Goal: Information Seeking & Learning: Learn about a topic

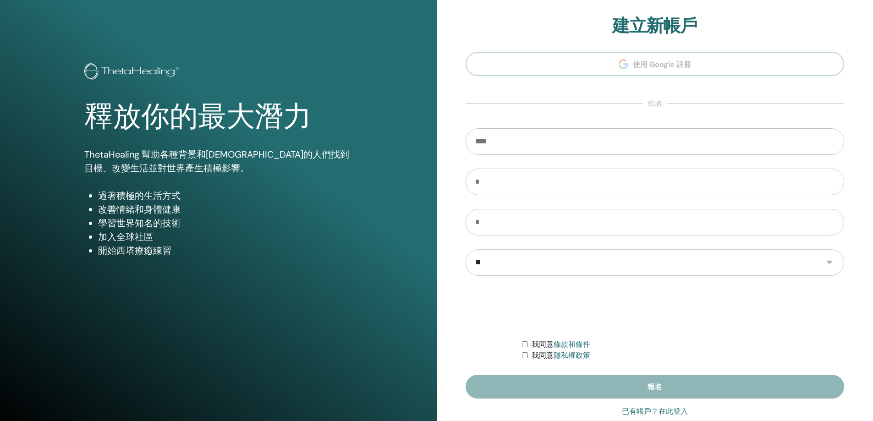
type input "**********"
click at [646, 407] on font "已有帳戶？在此登入" at bounding box center [655, 411] width 66 height 9
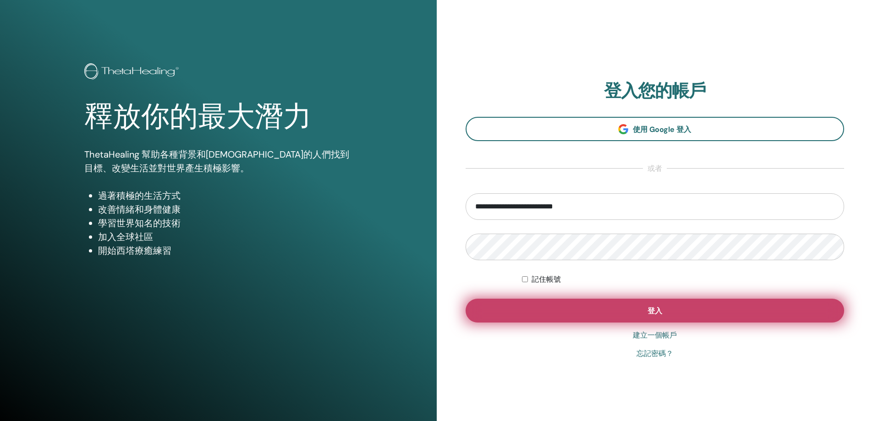
click at [705, 314] on button "登入" at bounding box center [655, 311] width 379 height 24
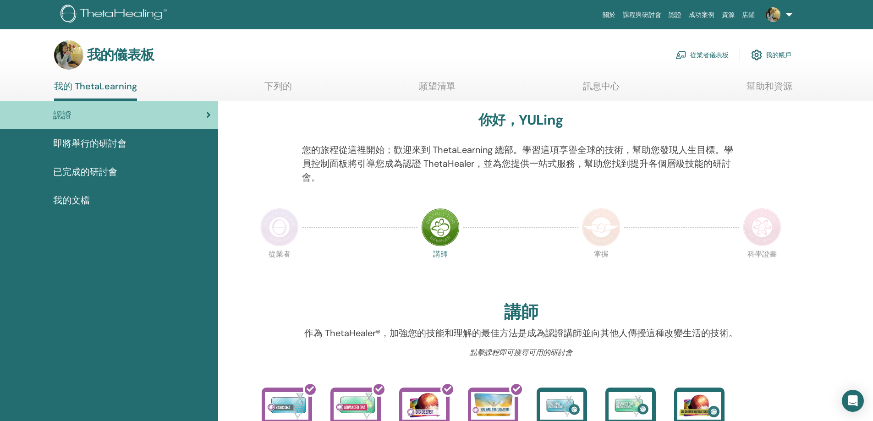
click at [99, 144] on font "即將舉行的研討會" at bounding box center [89, 144] width 73 height 12
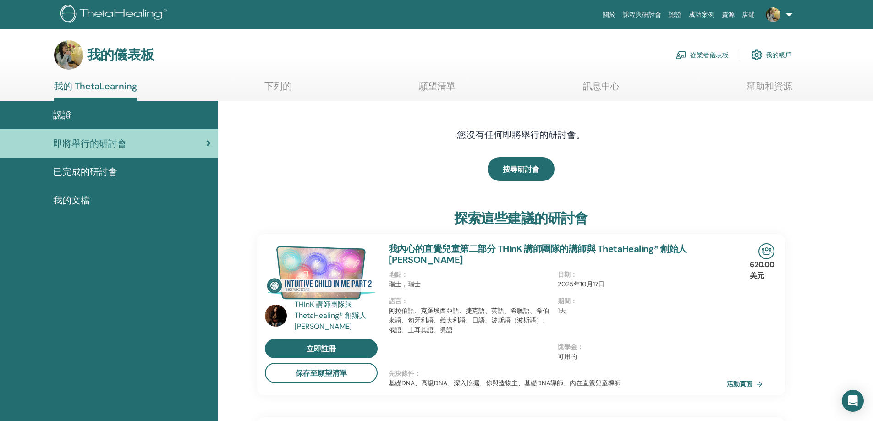
click at [136, 171] on div "已完成的研討會" at bounding box center [109, 172] width 204 height 14
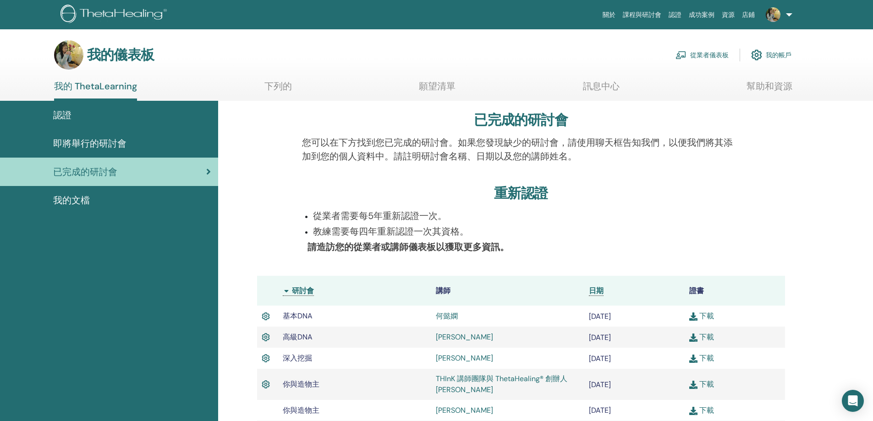
scroll to position [208, 0]
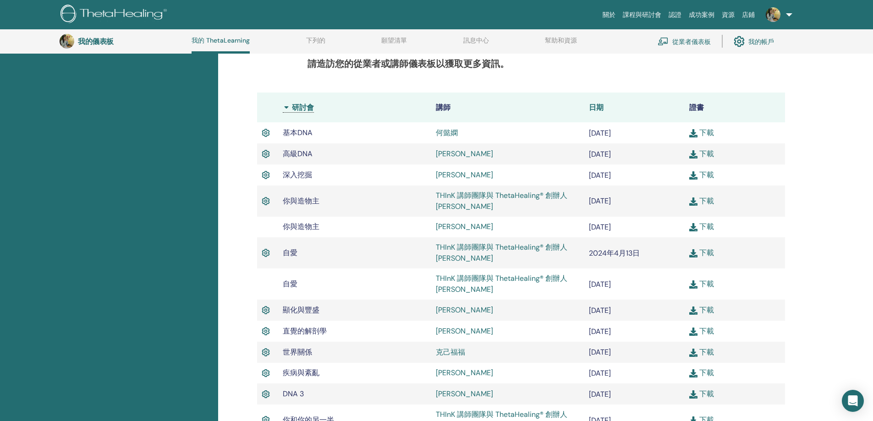
click at [600, 105] on font "日期" at bounding box center [596, 108] width 15 height 10
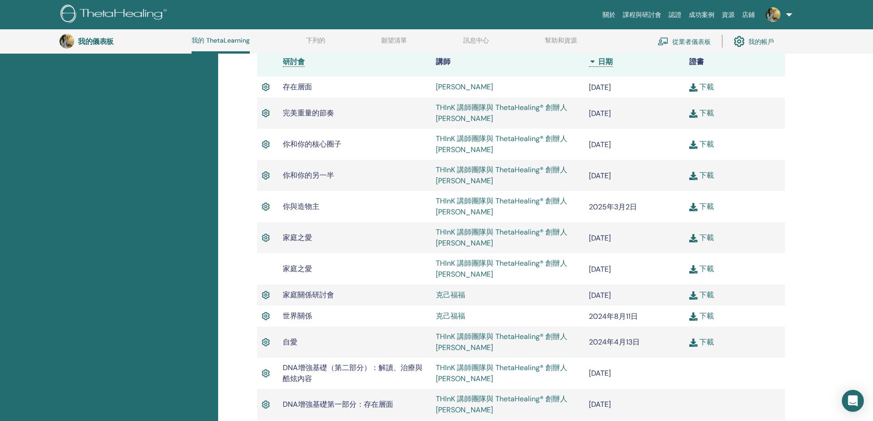
scroll to position [483, 0]
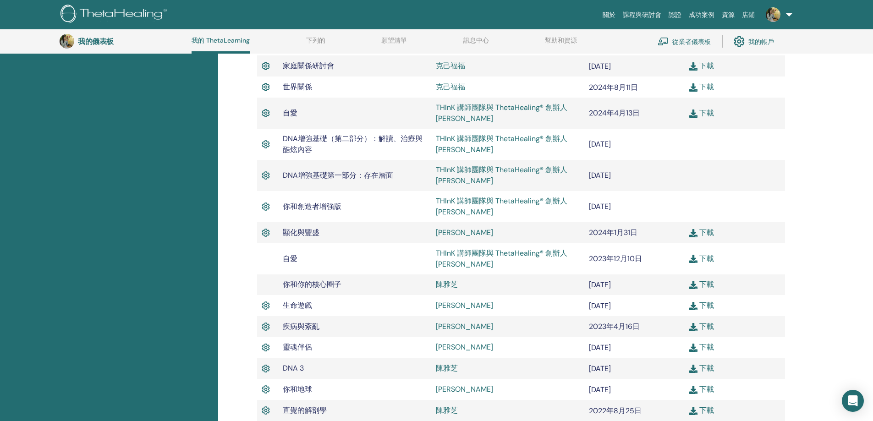
click at [449, 283] on font "陳雅芝" at bounding box center [447, 285] width 22 height 10
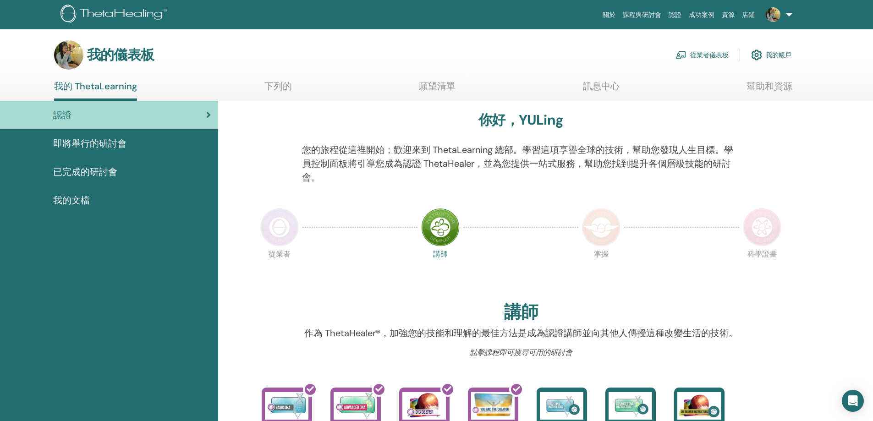
click at [146, 138] on div "即將舉行的研討會" at bounding box center [109, 144] width 204 height 14
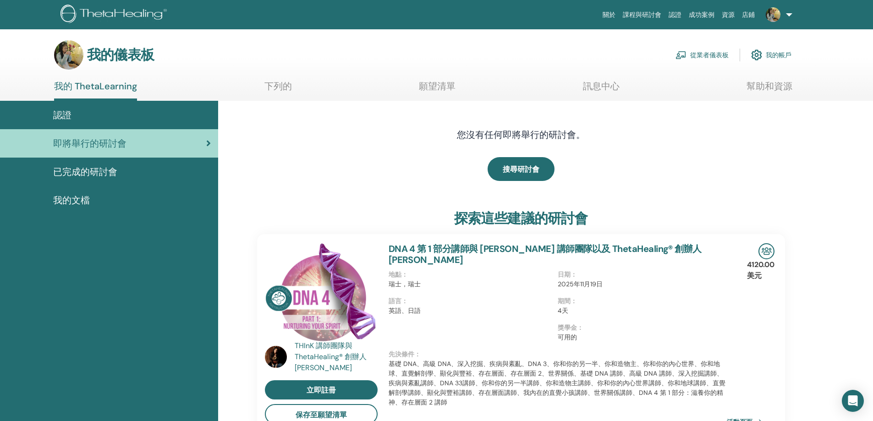
click at [121, 178] on div "已完成的研討會" at bounding box center [109, 172] width 204 height 14
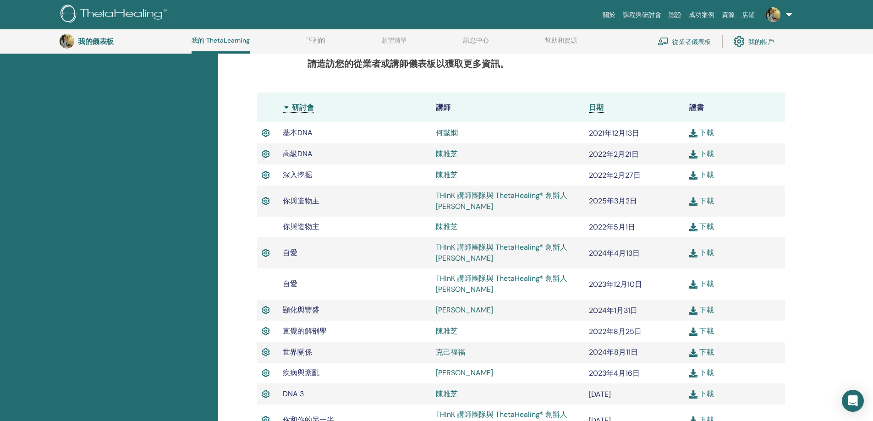
scroll to position [162, 0]
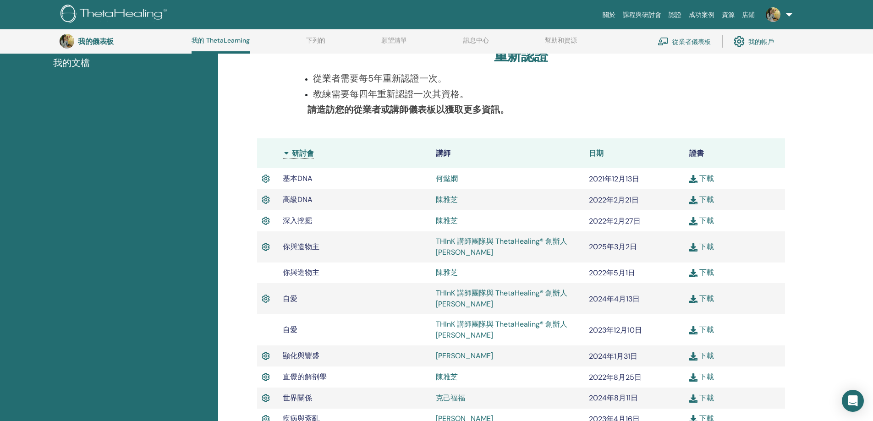
click at [602, 155] on font "日期" at bounding box center [596, 154] width 15 height 10
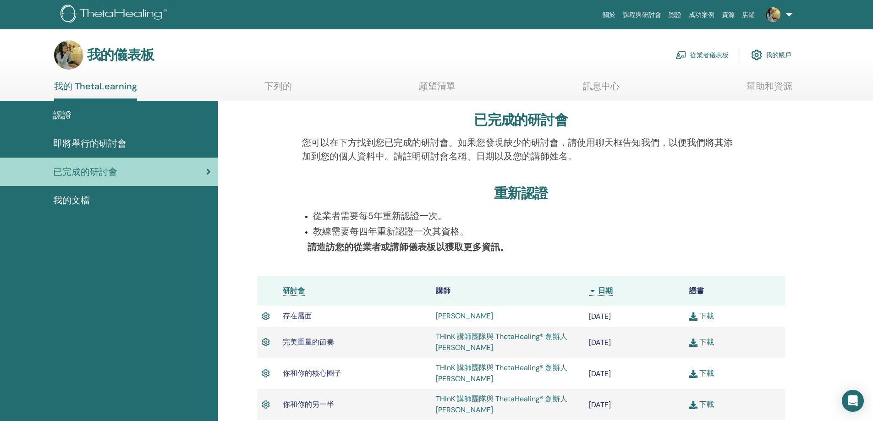
click at [704, 59] on font "從業者儀表板" at bounding box center [709, 55] width 39 height 8
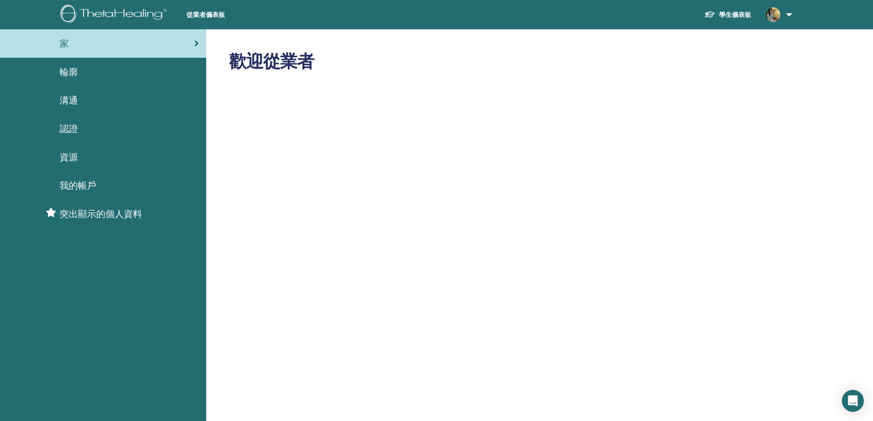
click at [99, 217] on font "突出顯示的個人資料" at bounding box center [101, 214] width 83 height 12
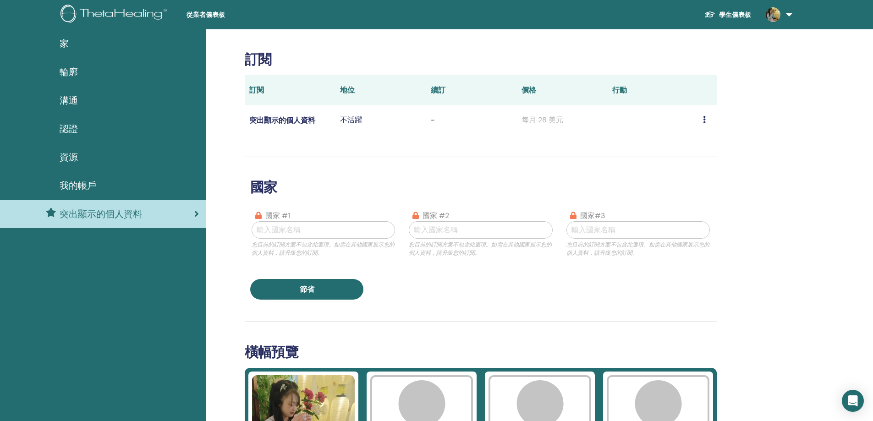
click at [119, 189] on div "我的帳戶" at bounding box center [103, 186] width 192 height 14
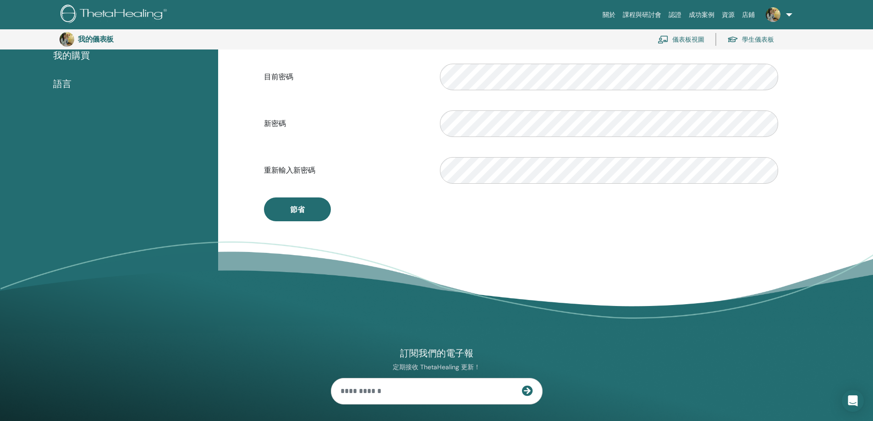
scroll to position [66, 0]
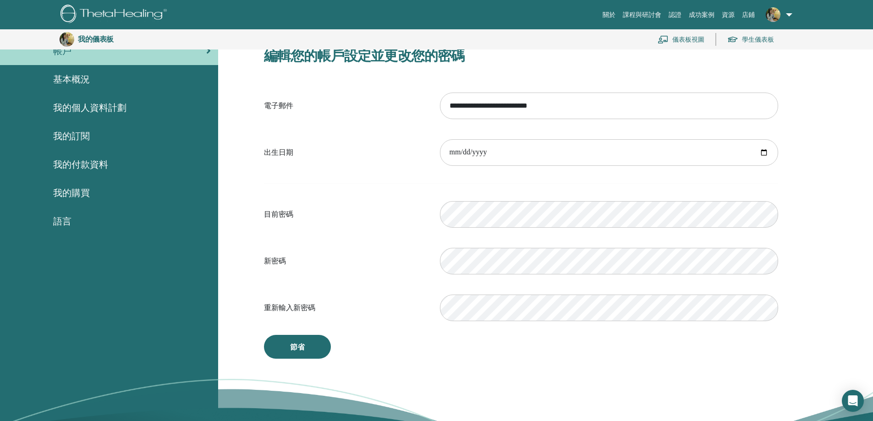
click at [91, 132] on div "我的訂閱" at bounding box center [109, 136] width 204 height 14
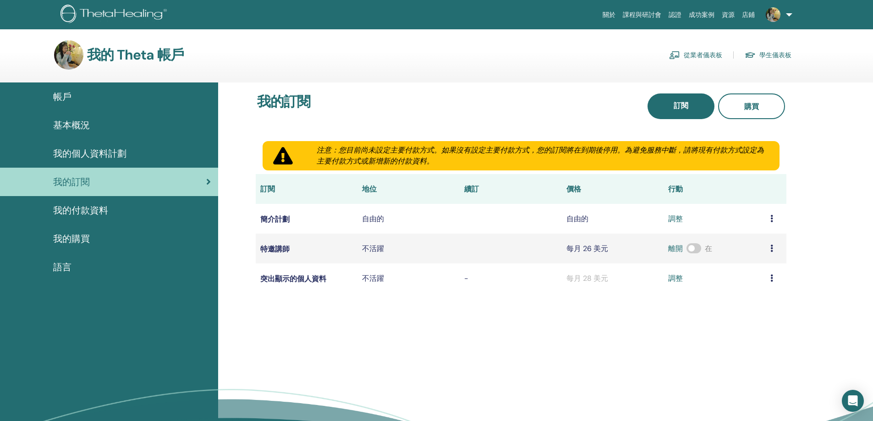
click at [108, 145] on link "我的個人資料計劃" at bounding box center [109, 153] width 218 height 28
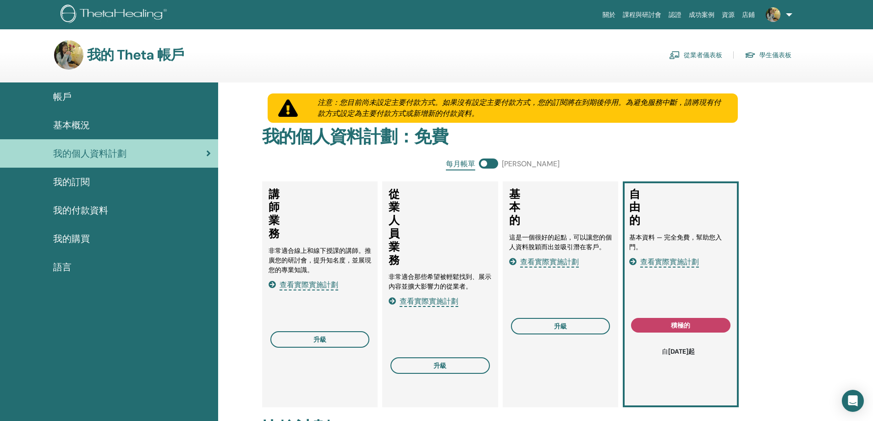
click at [118, 127] on div "基本概況" at bounding box center [109, 125] width 204 height 14
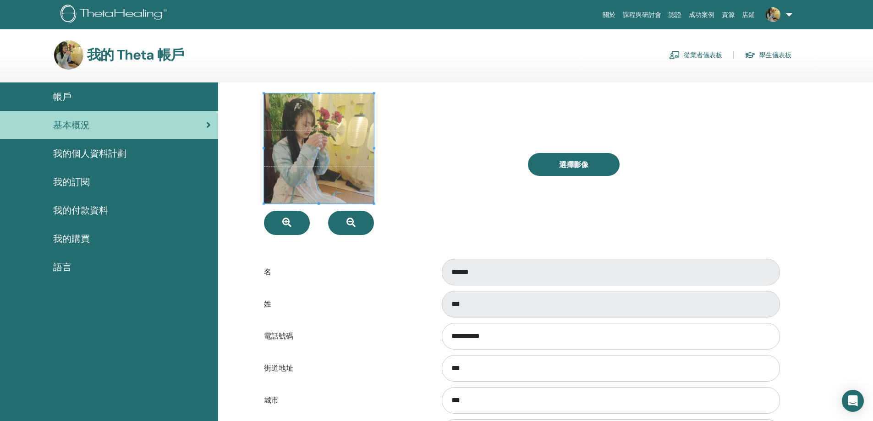
click at [786, 52] on font "學生儀表板" at bounding box center [776, 55] width 32 height 8
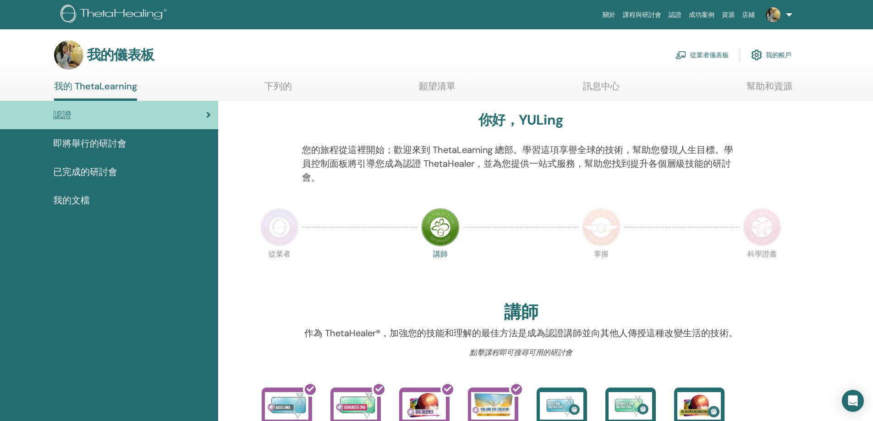
click at [775, 50] on link "我的帳戶" at bounding box center [771, 55] width 40 height 20
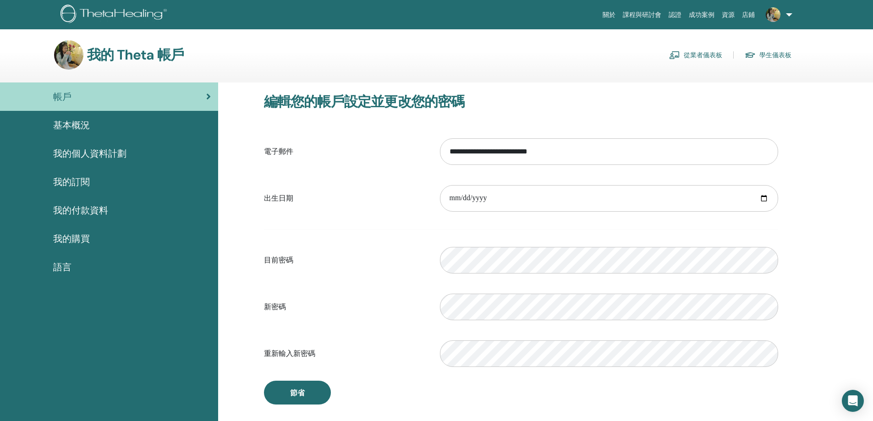
click at [773, 53] on font "學生儀表板" at bounding box center [776, 55] width 32 height 8
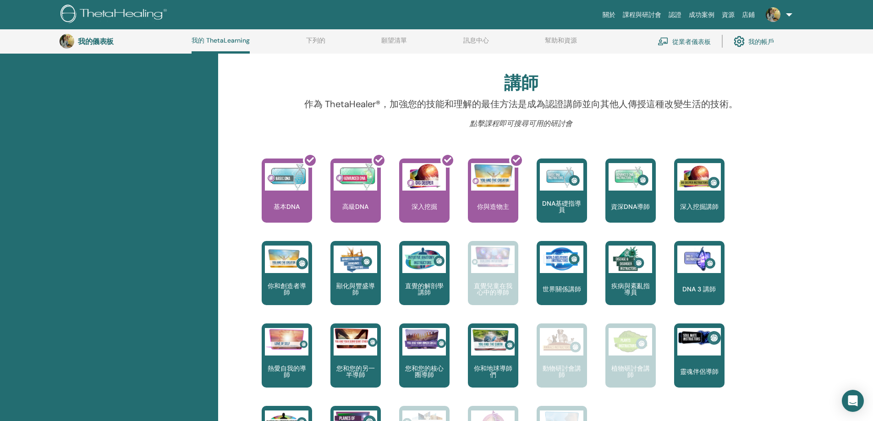
scroll to position [70, 0]
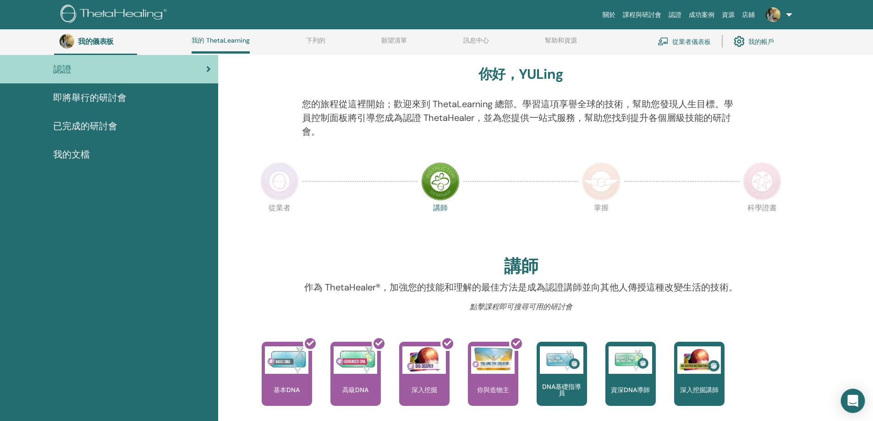
click at [860, 399] on div "開啟 Intercom Messenger" at bounding box center [853, 401] width 24 height 24
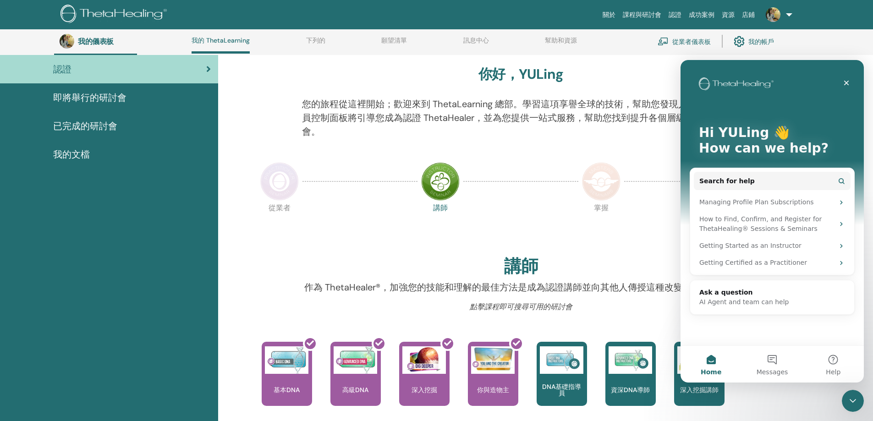
scroll to position [0, 0]
click at [851, 82] on div "Close" at bounding box center [846, 83] width 17 height 17
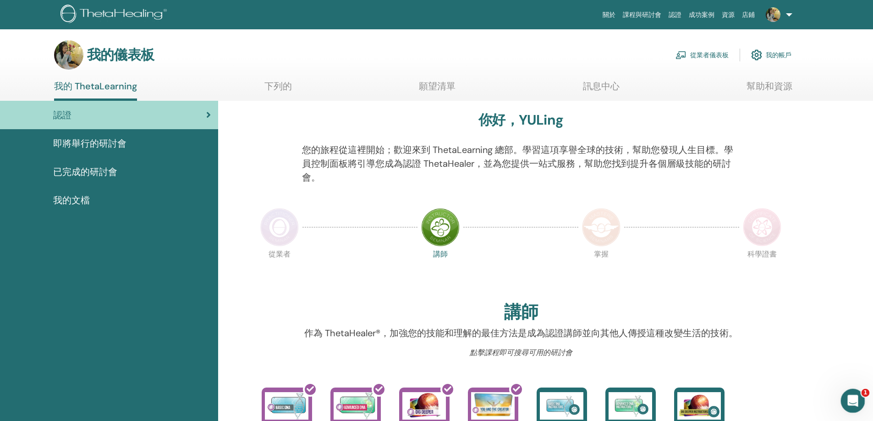
click at [845, 397] on div "Open Intercom Messenger" at bounding box center [852, 400] width 30 height 30
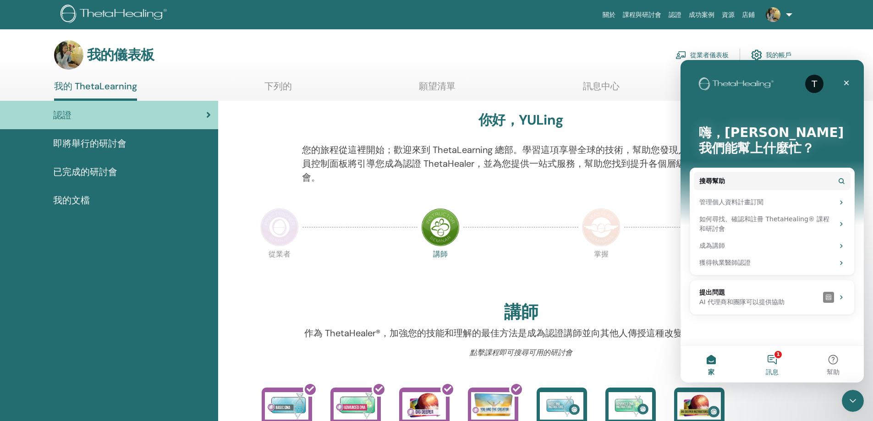
click at [766, 358] on button "1 訊息" at bounding box center [772, 364] width 61 height 37
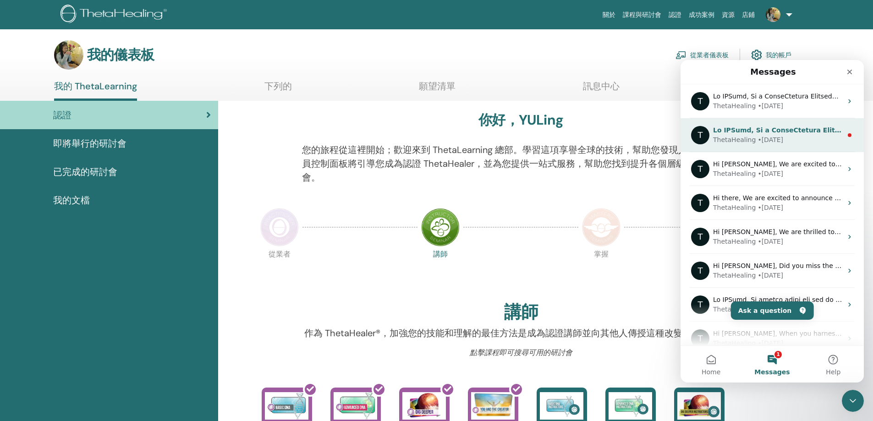
click at [817, 139] on div "ThetaHealing • 31w ago" at bounding box center [777, 140] width 129 height 10
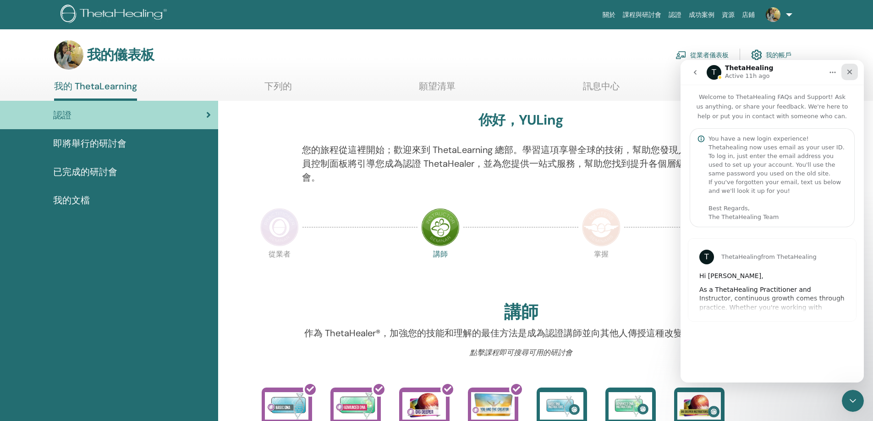
click at [851, 66] on div "Close" at bounding box center [850, 72] width 17 height 17
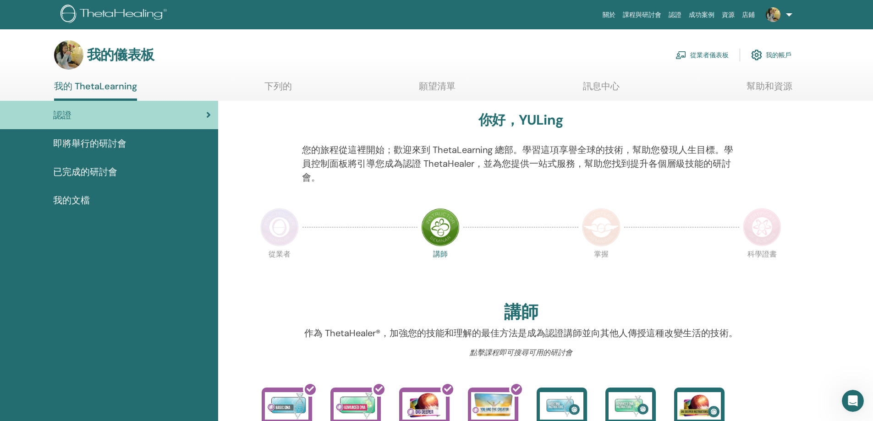
click at [629, 78] on section "我的儀表板 從業者儀表板 我的帳戶 我的 ThetaLearning 下列的 願望清單 訊息中心" at bounding box center [436, 70] width 873 height 61
click at [604, 81] on font "訊息中心" at bounding box center [601, 86] width 37 height 12
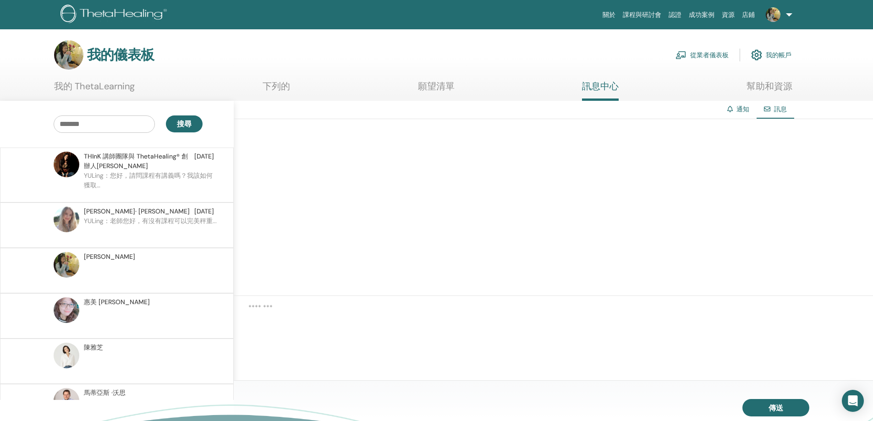
click at [750, 88] on font "幫助和資源" at bounding box center [770, 86] width 46 height 12
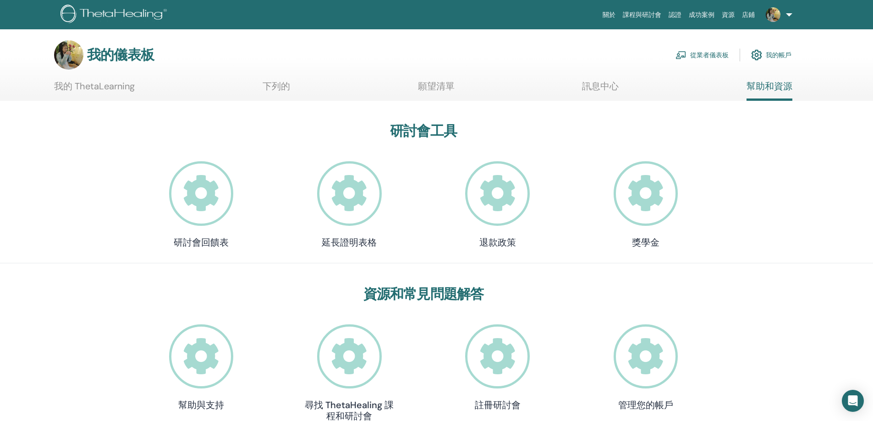
click at [114, 88] on font "我的 ThetaLearning" at bounding box center [94, 86] width 81 height 12
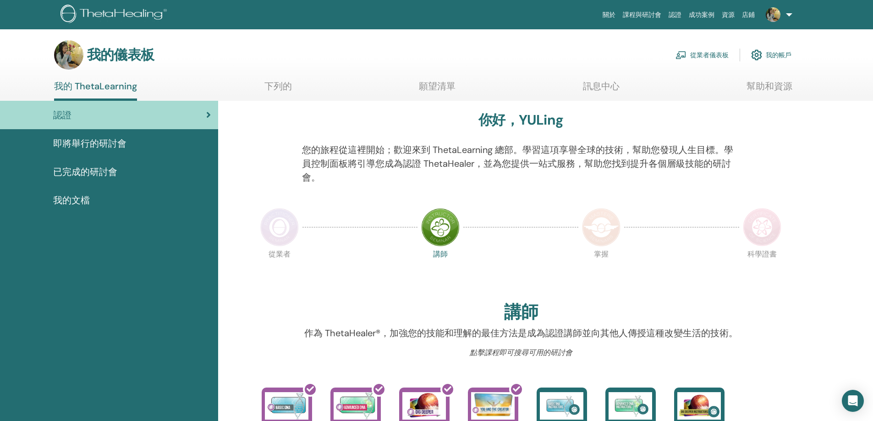
click at [273, 241] on img at bounding box center [279, 227] width 39 height 39
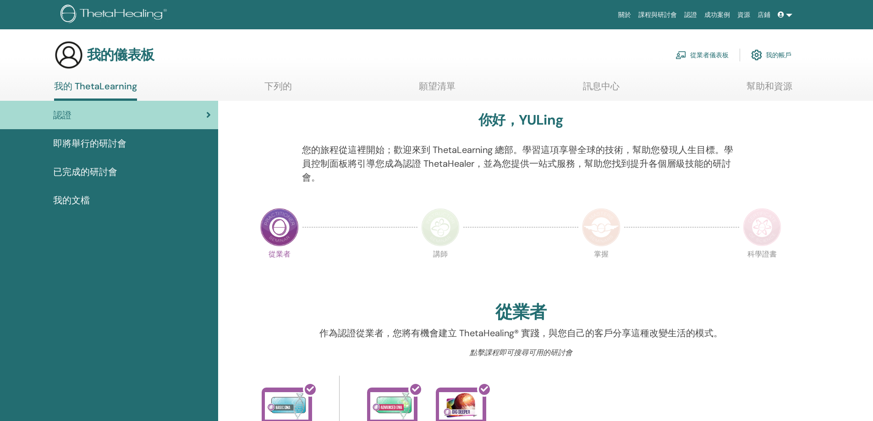
drag, startPoint x: 0, startPoint y: 0, endPoint x: 372, endPoint y: 269, distance: 458.6
click at [372, 269] on div "從業者 講師 掌握 科學證書" at bounding box center [521, 273] width 528 height 50
click at [148, 141] on div "即將舉行的研討會" at bounding box center [109, 144] width 204 height 14
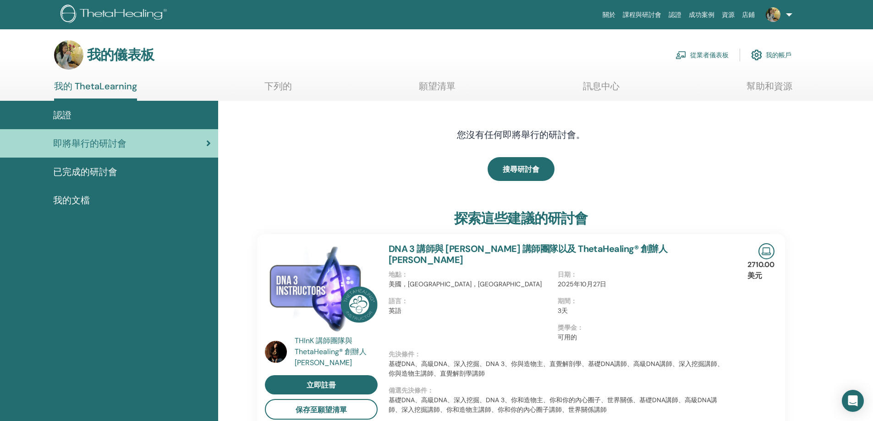
click at [145, 174] on div "已完成的研討會" at bounding box center [109, 172] width 204 height 14
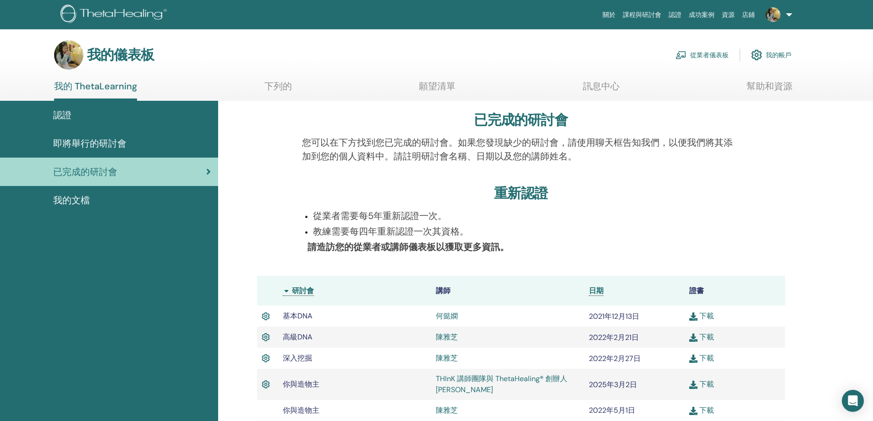
click at [50, 58] on div "我的儀表板 從業者儀表板 我的帳戶" at bounding box center [452, 54] width 841 height 29
drag, startPoint x: 50, startPoint y: 58, endPoint x: 80, endPoint y: 45, distance: 32.9
click at [80, 45] on div "我的儀表板 從業者儀表板 我的帳戶" at bounding box center [423, 54] width 738 height 29
click at [72, 58] on img at bounding box center [68, 54] width 29 height 29
click at [447, 85] on font "願望清單" at bounding box center [437, 86] width 37 height 12
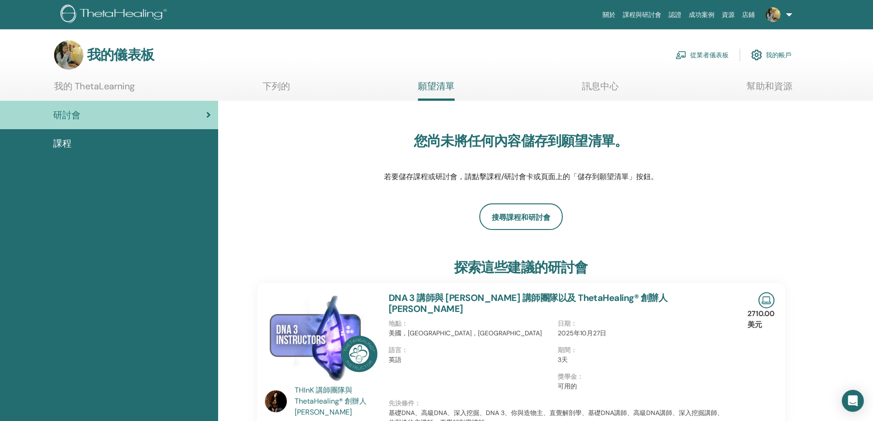
click at [600, 91] on font "訊息中心" at bounding box center [600, 86] width 37 height 12
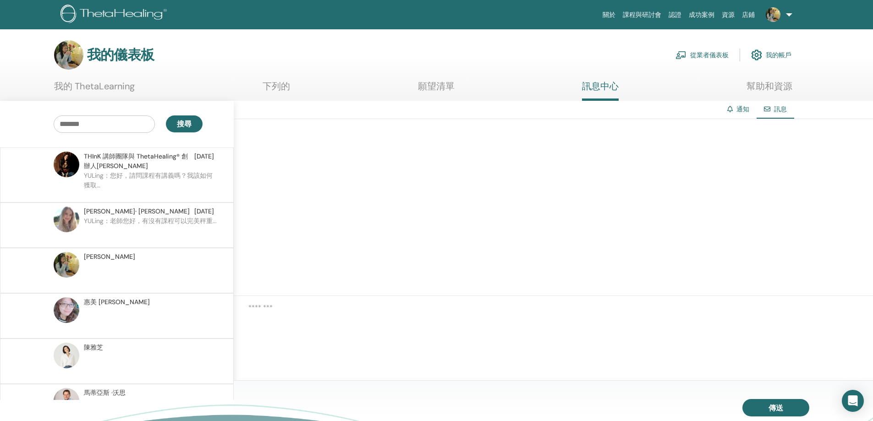
click at [765, 95] on link "幫助和資源" at bounding box center [770, 90] width 46 height 18
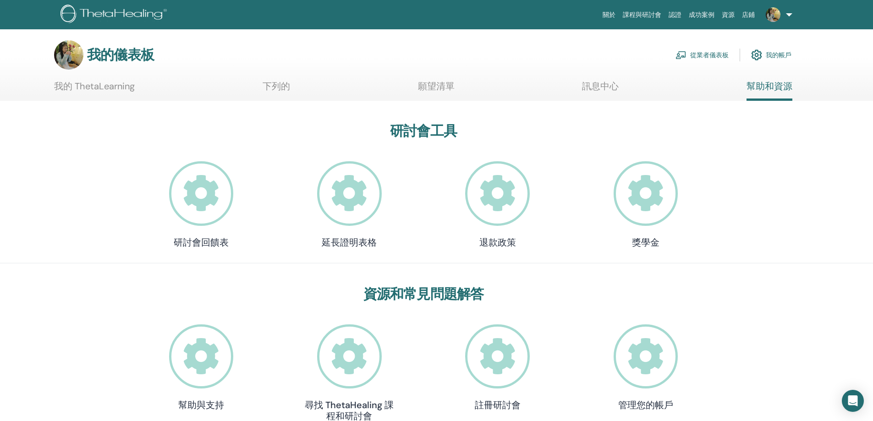
click at [284, 89] on font "下列的" at bounding box center [277, 86] width 28 height 12
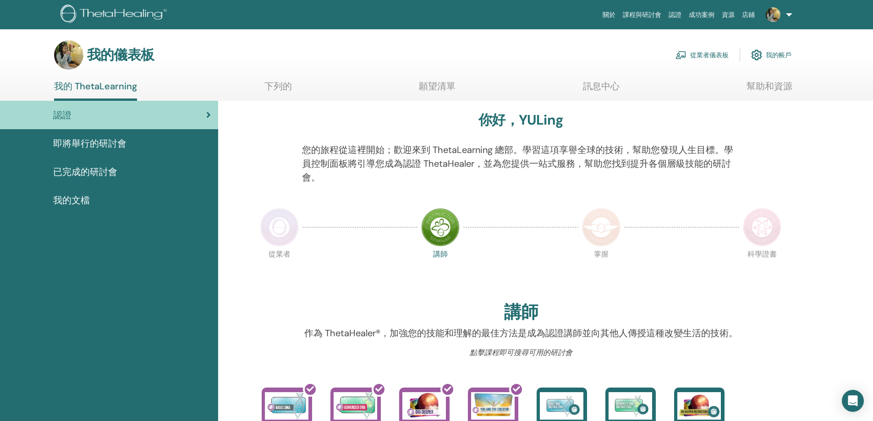
click at [105, 150] on span "即將舉行的研討會" at bounding box center [89, 144] width 73 height 14
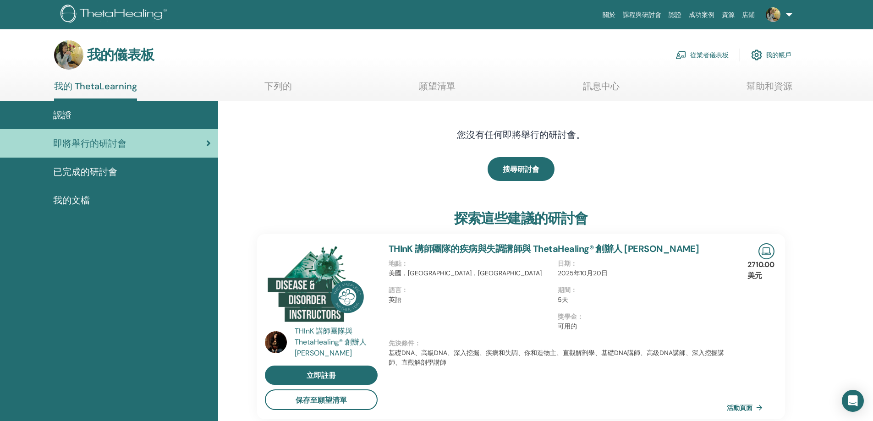
click at [104, 167] on font "已完成的研討會" at bounding box center [85, 172] width 64 height 12
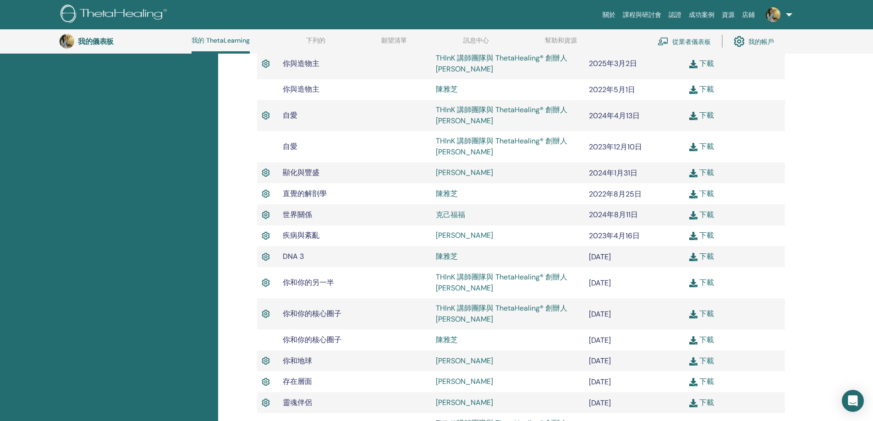
scroll to position [162, 0]
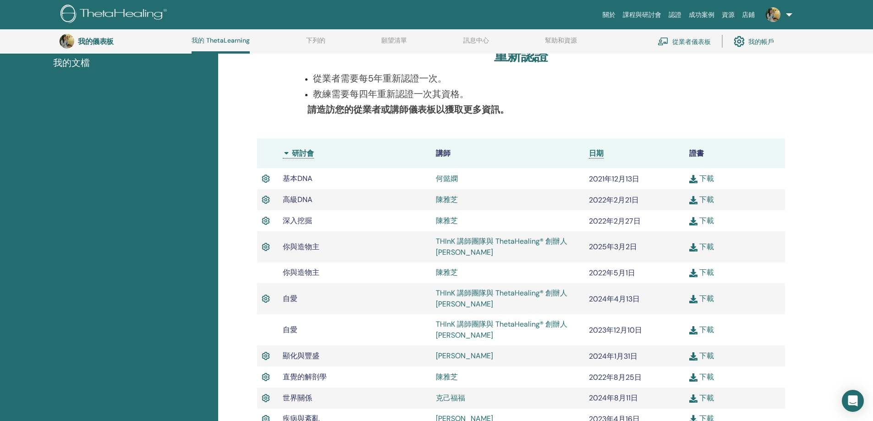
click at [444, 157] on font "講師" at bounding box center [443, 154] width 15 height 10
click at [595, 151] on font "日期" at bounding box center [596, 154] width 15 height 10
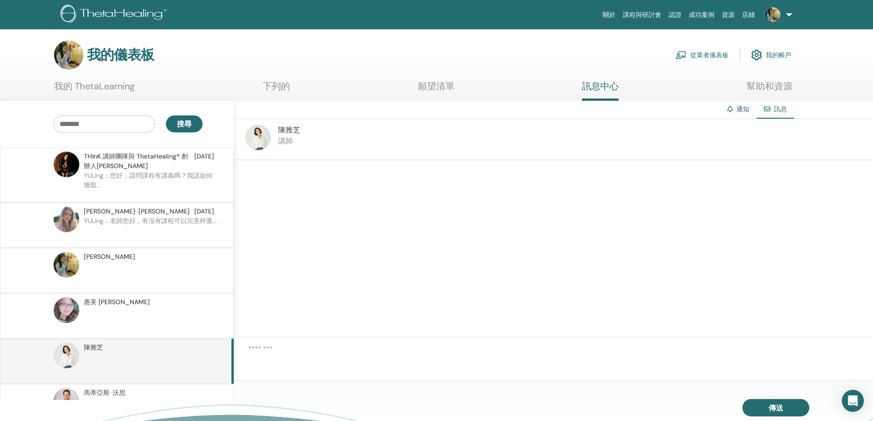
click at [134, 302] on div "[PERSON_NAME]" at bounding box center [149, 302] width 130 height 10
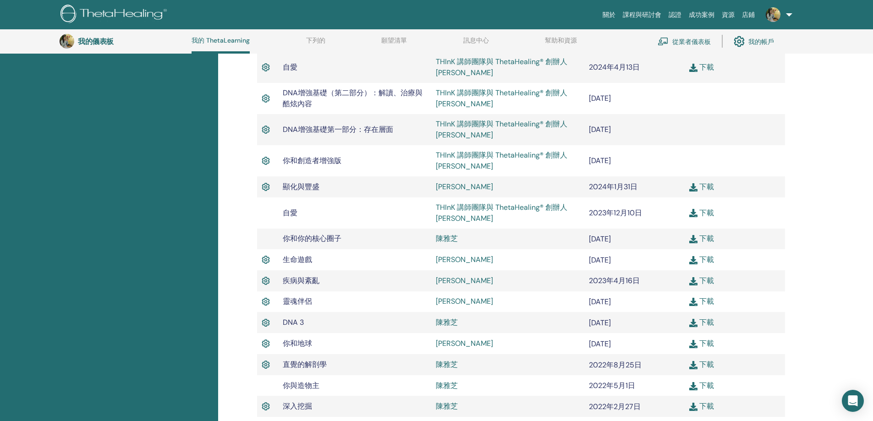
scroll to position [391, 0]
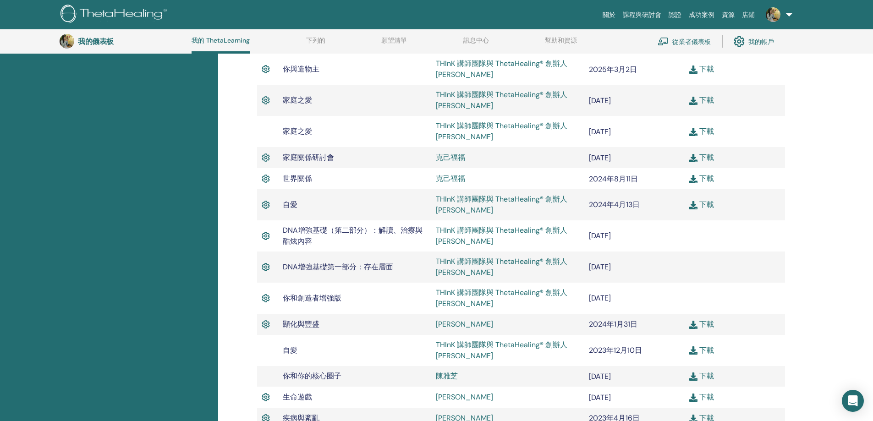
click at [469, 324] on font "[PERSON_NAME]" at bounding box center [464, 324] width 57 height 10
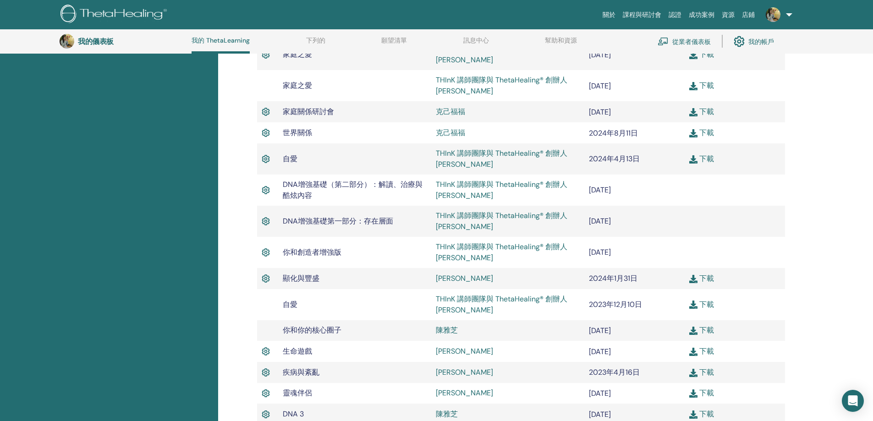
scroll to position [253, 0]
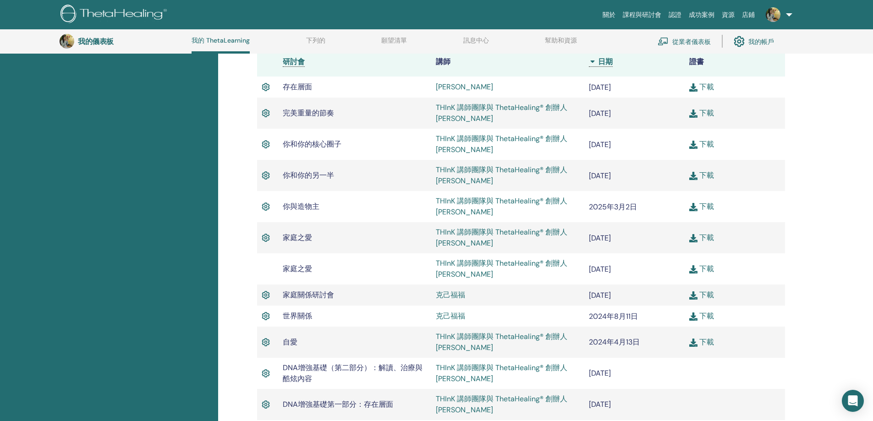
click at [449, 300] on font "克己福福" at bounding box center [450, 295] width 29 height 10
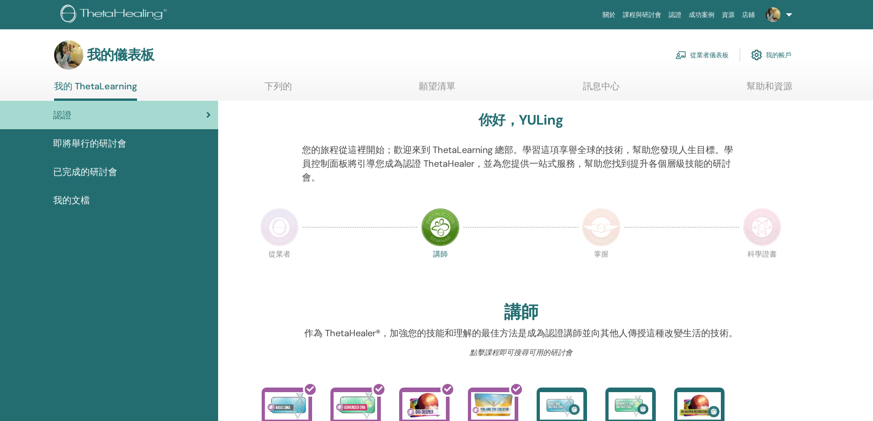
drag, startPoint x: 308, startPoint y: 233, endPoint x: 296, endPoint y: 231, distance: 12.1
click at [307, 233] on div at bounding box center [360, 227] width 115 height 42
click at [292, 232] on img at bounding box center [279, 227] width 39 height 39
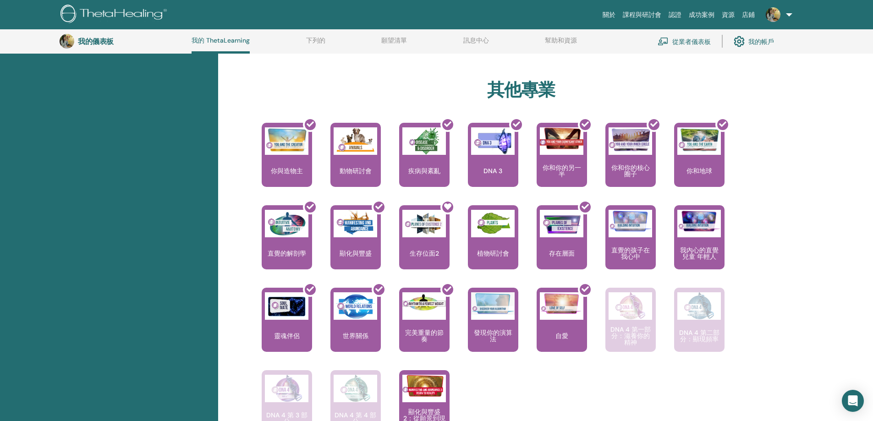
scroll to position [483, 0]
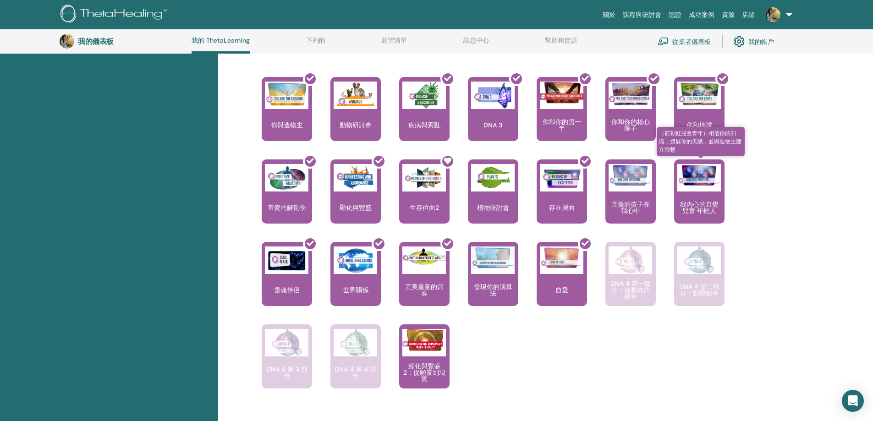
click at [701, 205] on font "我內心的直覺兒童 年輕人" at bounding box center [699, 207] width 39 height 15
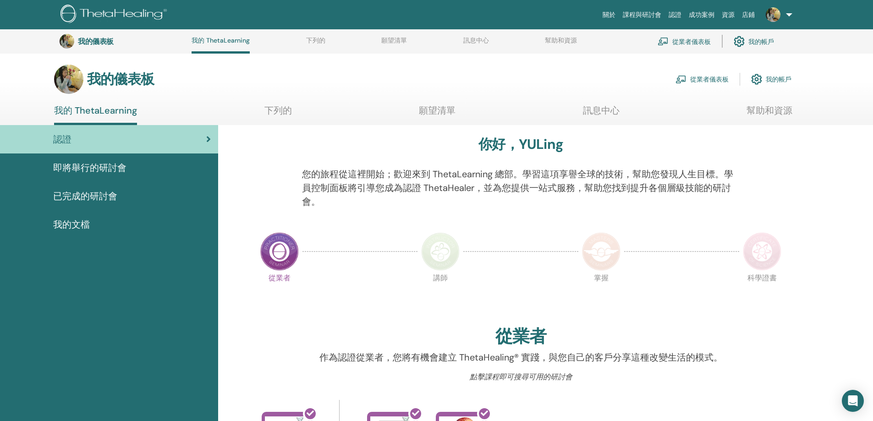
scroll to position [483, 0]
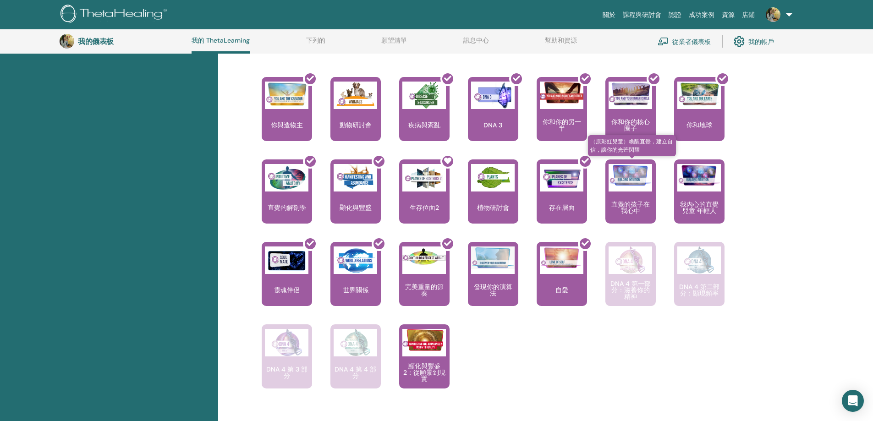
click at [631, 204] on font "直覺的孩子在我心中" at bounding box center [630, 207] width 39 height 15
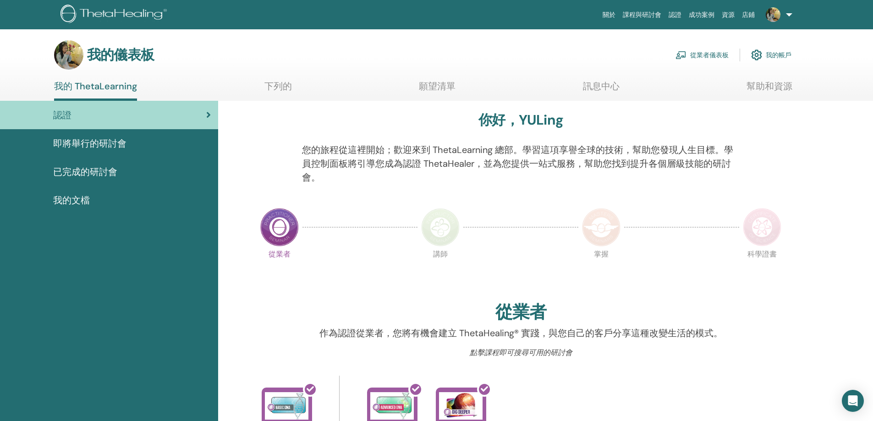
click at [436, 228] on img at bounding box center [440, 227] width 39 height 39
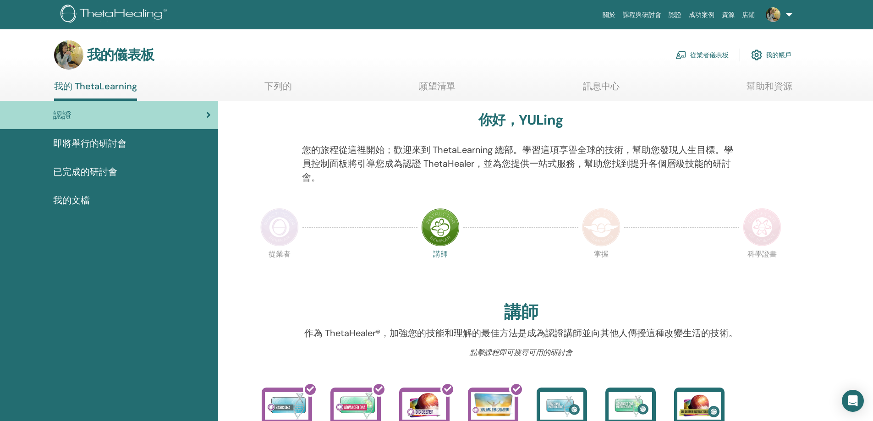
click at [611, 235] on img at bounding box center [601, 227] width 39 height 39
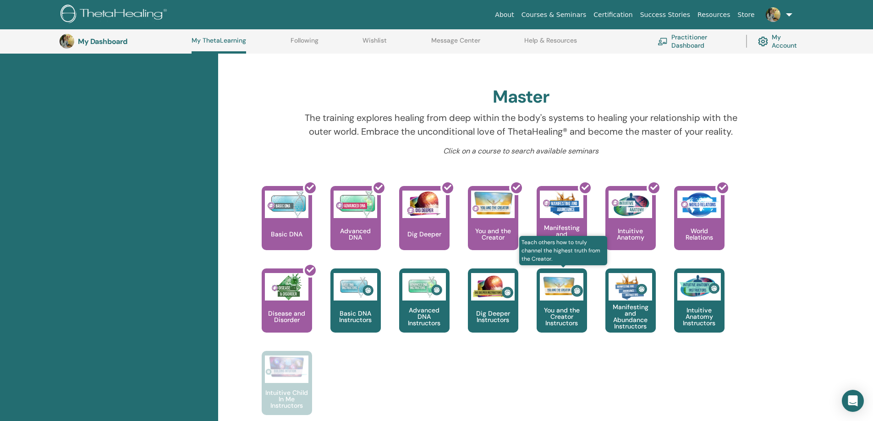
scroll to position [162, 0]
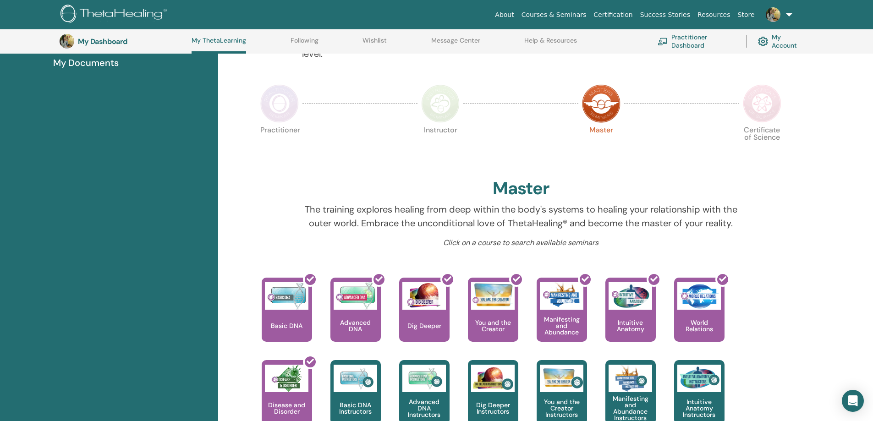
click at [758, 106] on img at bounding box center [762, 103] width 39 height 39
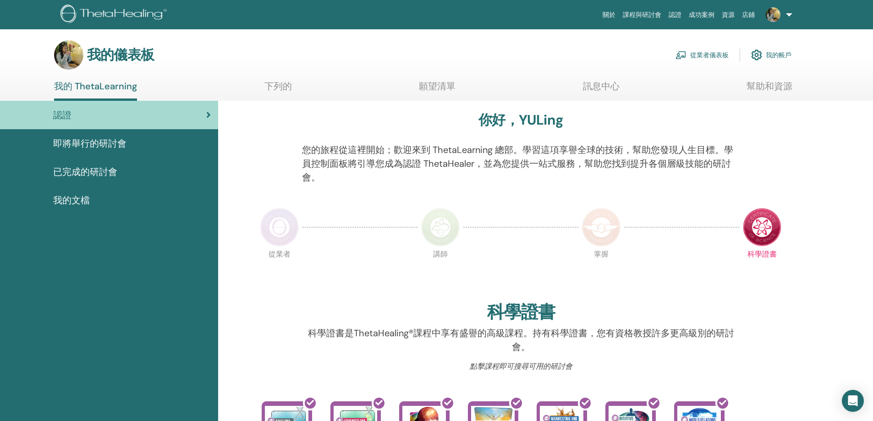
click at [256, 242] on div "你好，YULing 您的旅程從這裡開始；歡迎來到 ThetaLearning 總部。學習這項享譽全球的技術，幫助您發現人生目標。學員控制面板將引導您成為認證 …" at bounding box center [521, 380] width 550 height 559
click at [267, 238] on img at bounding box center [279, 227] width 39 height 39
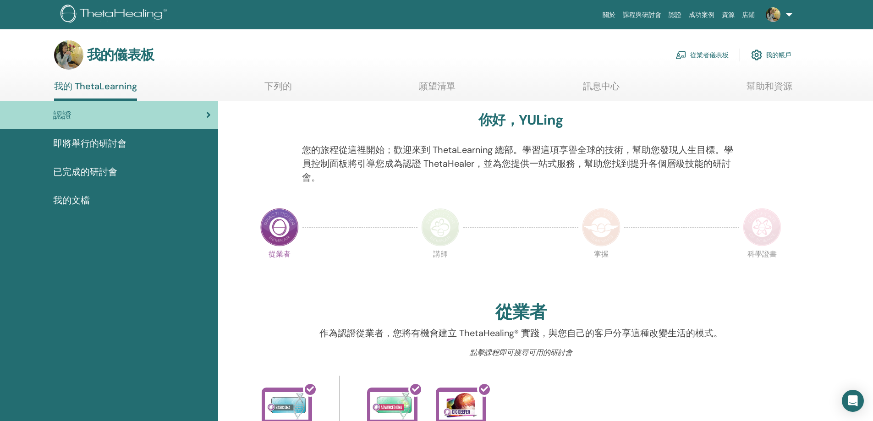
click at [148, 147] on div "即將舉行的研討會" at bounding box center [109, 144] width 204 height 14
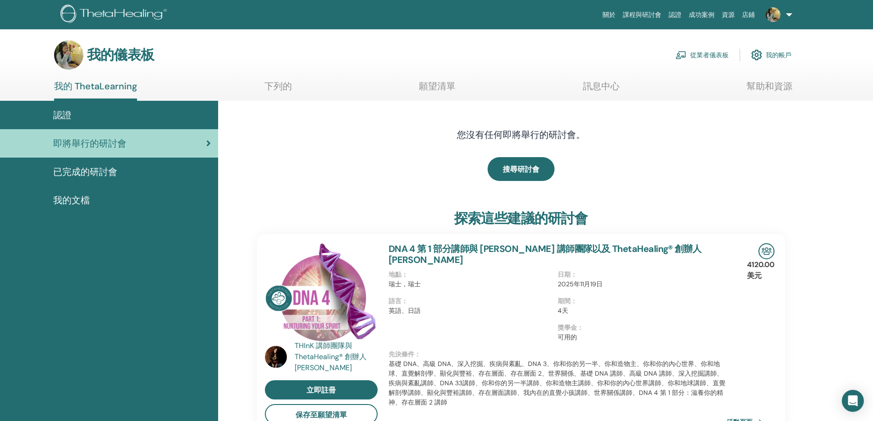
click at [130, 181] on link "已完成的研討會" at bounding box center [109, 172] width 218 height 28
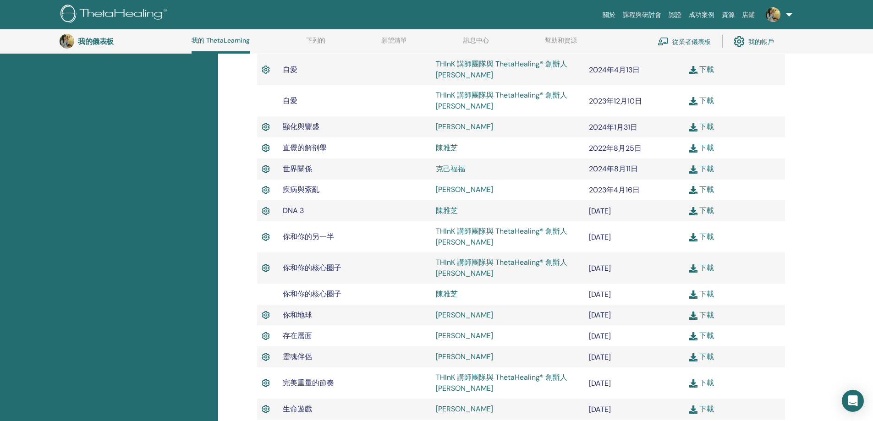
scroll to position [253, 0]
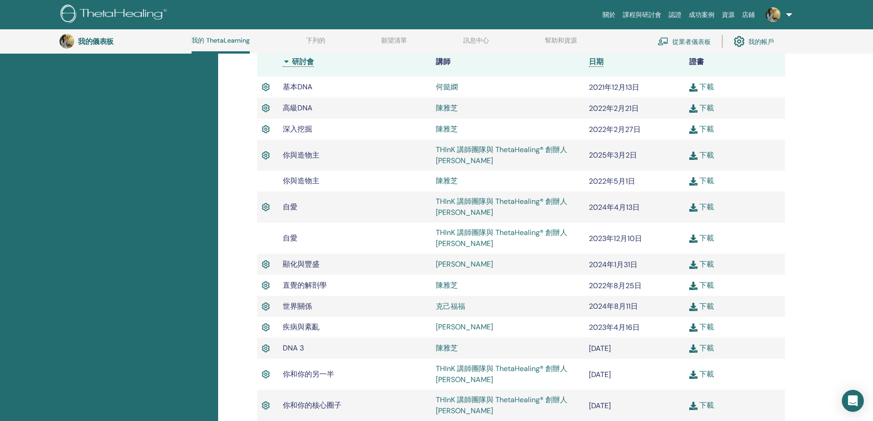
click at [443, 109] on font "陳雅芝" at bounding box center [447, 108] width 22 height 10
